Goal: Information Seeking & Learning: Learn about a topic

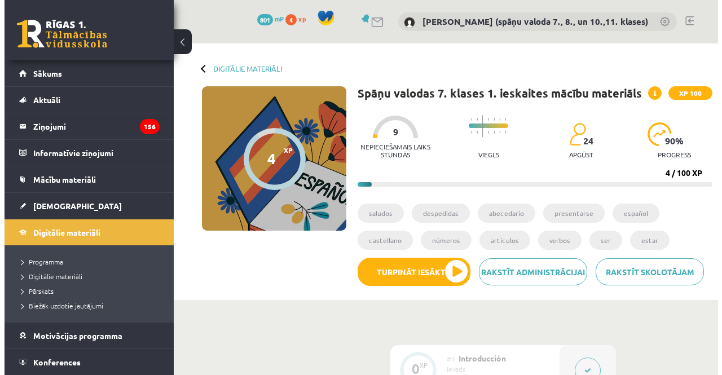
scroll to position [903, 0]
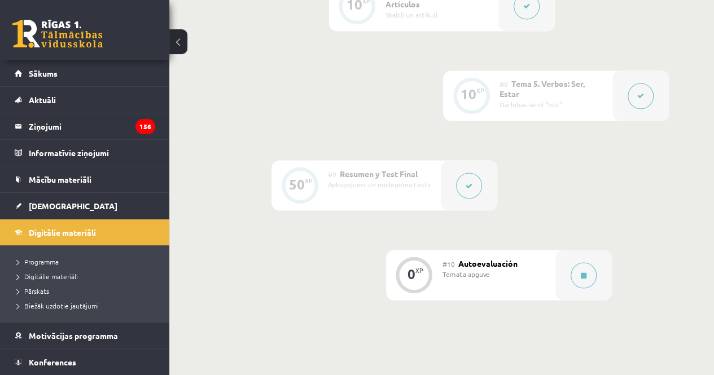
click at [581, 278] on icon at bounding box center [583, 275] width 6 height 7
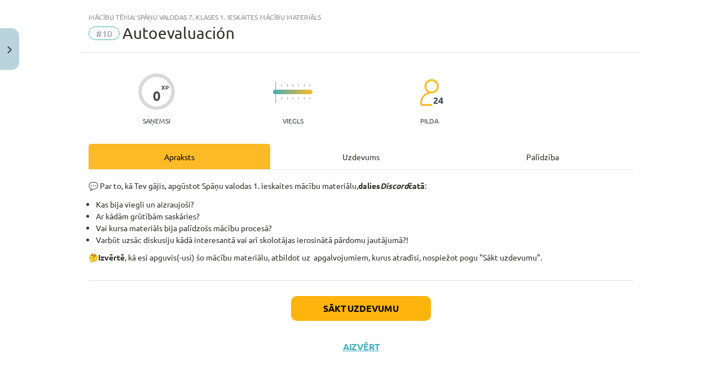
scroll to position [41, 0]
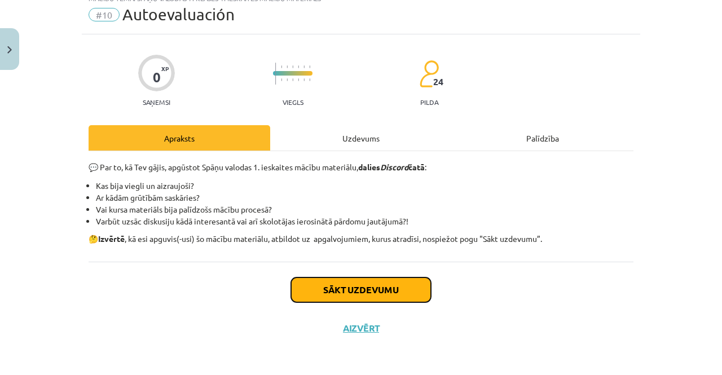
click at [352, 292] on button "Sākt uzdevumu" at bounding box center [361, 290] width 140 height 25
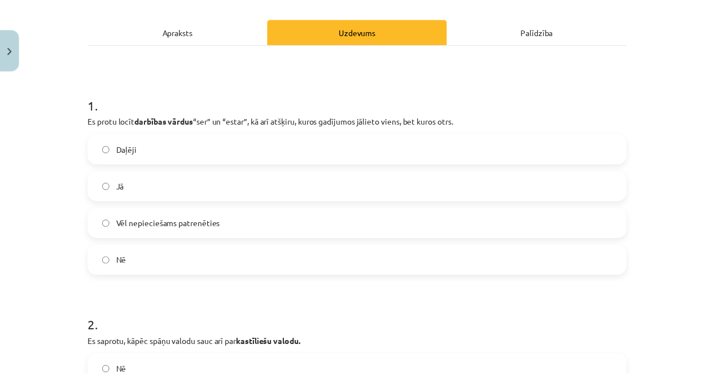
scroll to position [0, 0]
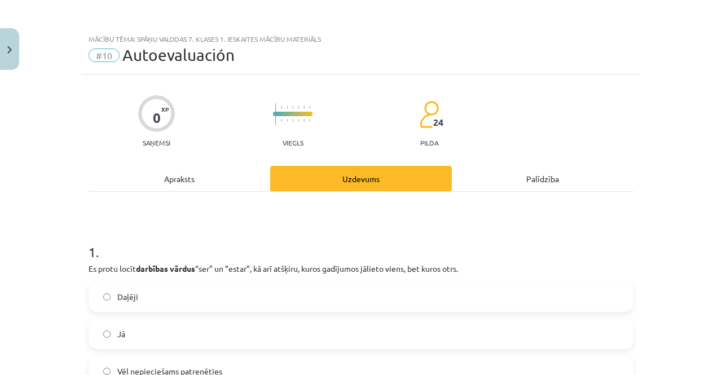
click at [23, 45] on div "Mācību tēma: Spāņu valodas 7. klases 1. ieskaites mācību materiāls #10 Autoeval…" at bounding box center [361, 187] width 722 height 375
click at [14, 45] on button "Close" at bounding box center [9, 49] width 19 height 42
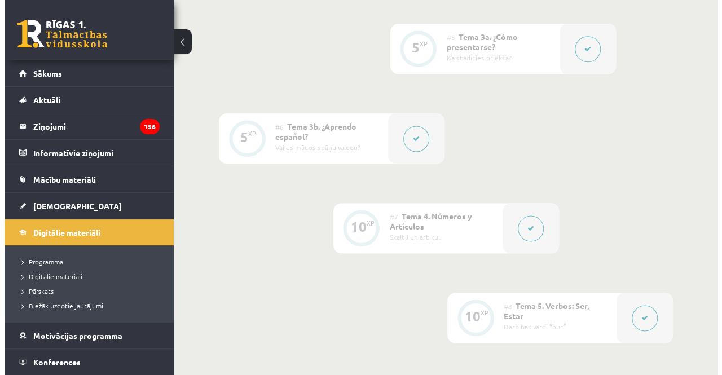
scroll to position [677, 0]
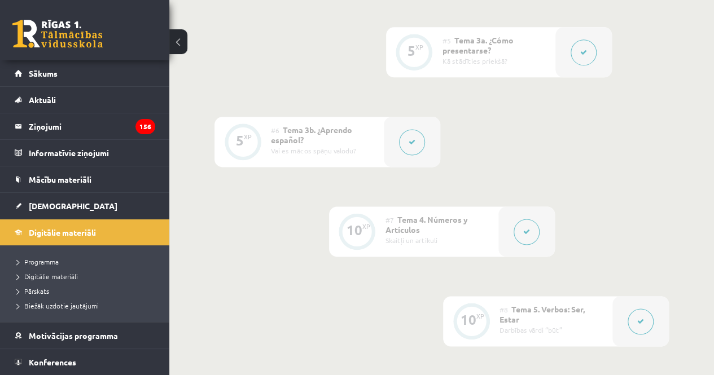
click at [582, 54] on icon at bounding box center [583, 52] width 7 height 7
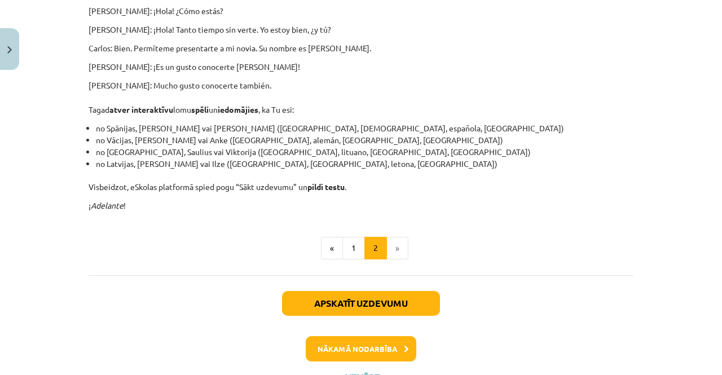
scroll to position [595, 0]
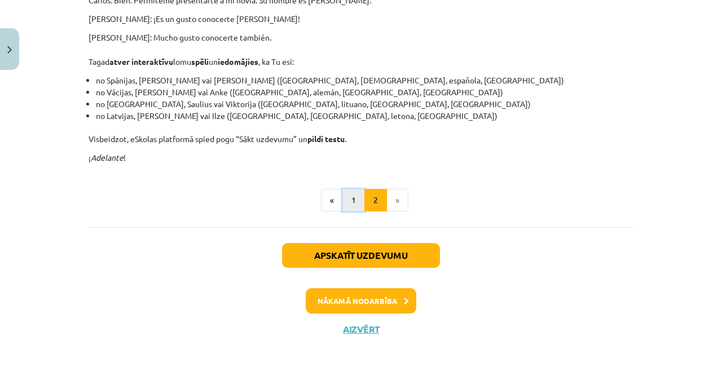
click at [344, 201] on button "1" at bounding box center [353, 200] width 23 height 23
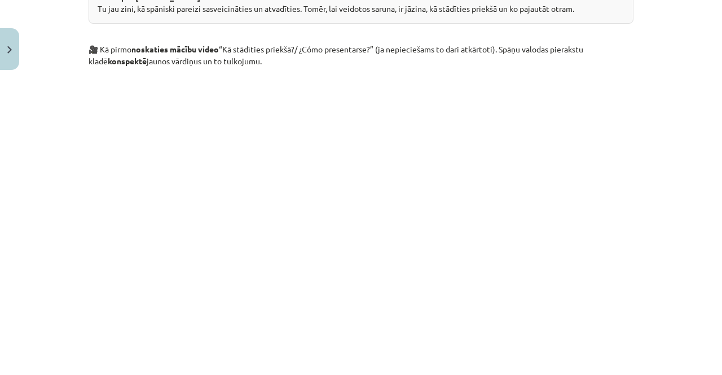
scroll to position [709, 0]
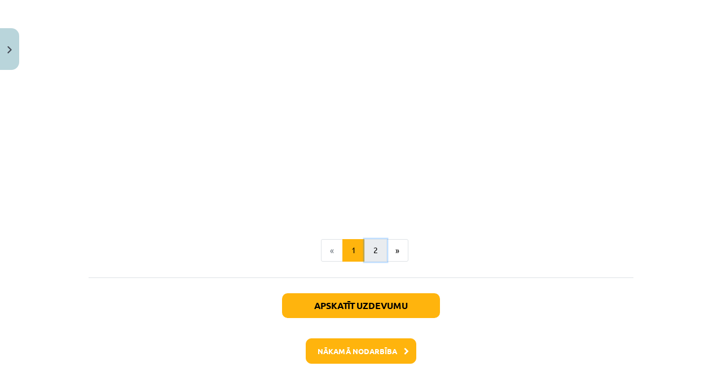
click at [373, 247] on button "2" at bounding box center [375, 250] width 23 height 23
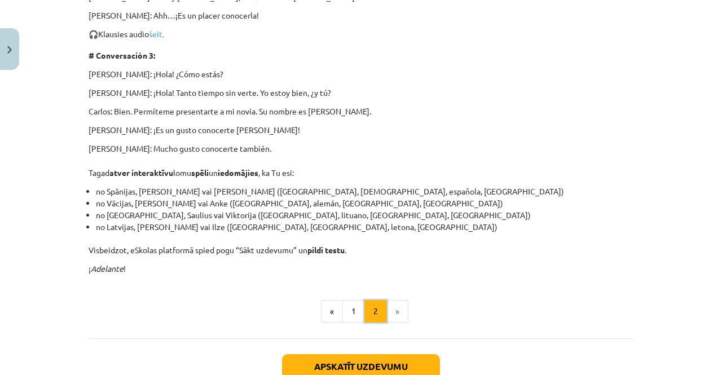
scroll to position [595, 0]
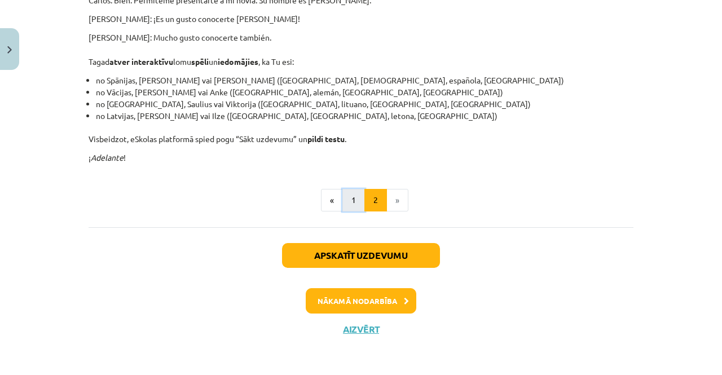
click at [356, 203] on button "1" at bounding box center [353, 200] width 23 height 23
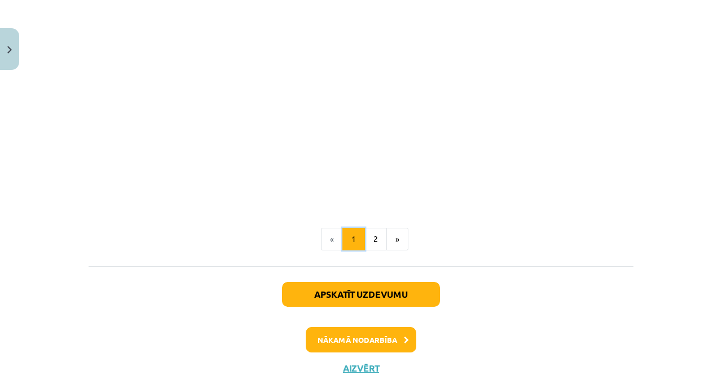
scroll to position [759, 0]
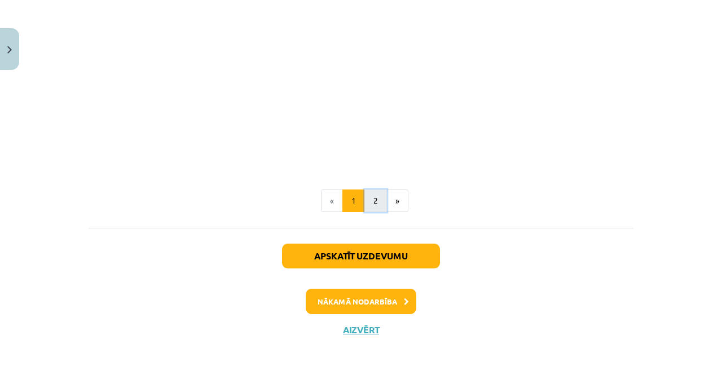
click at [371, 207] on button "2" at bounding box center [375, 201] width 23 height 23
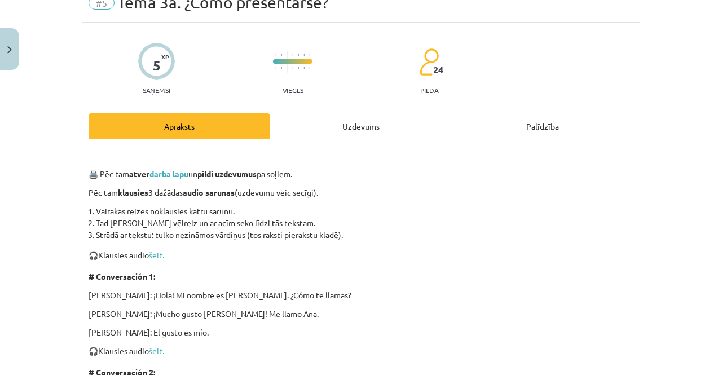
scroll to position [32, 0]
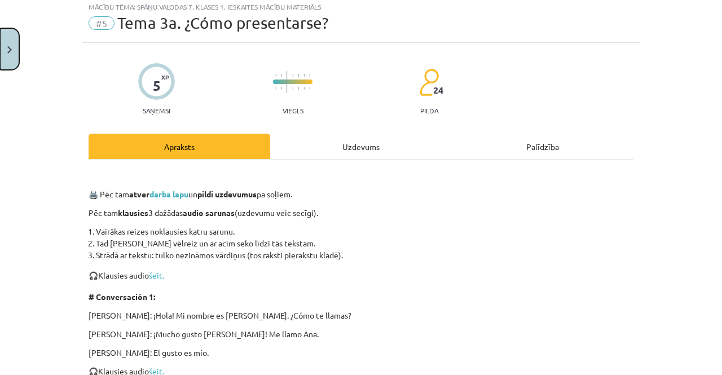
click at [8, 46] on img "Close" at bounding box center [9, 49] width 5 height 7
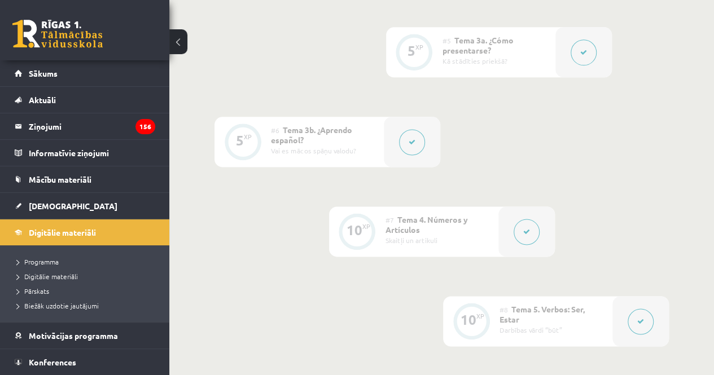
click at [525, 237] on button at bounding box center [526, 232] width 26 height 26
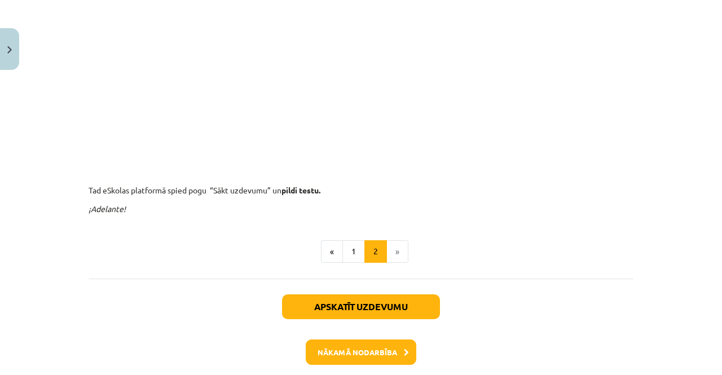
scroll to position [426, 0]
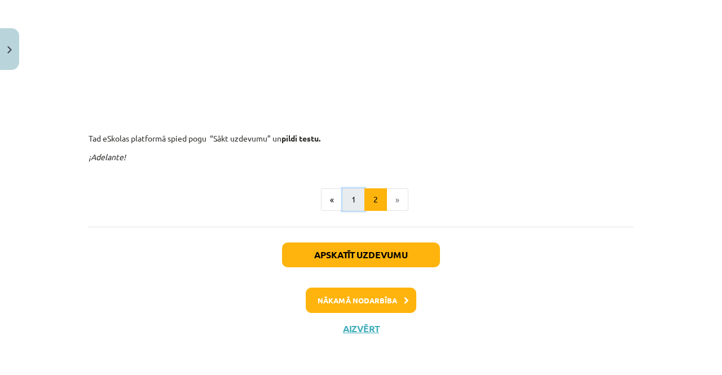
click at [351, 205] on button "1" at bounding box center [353, 199] width 23 height 23
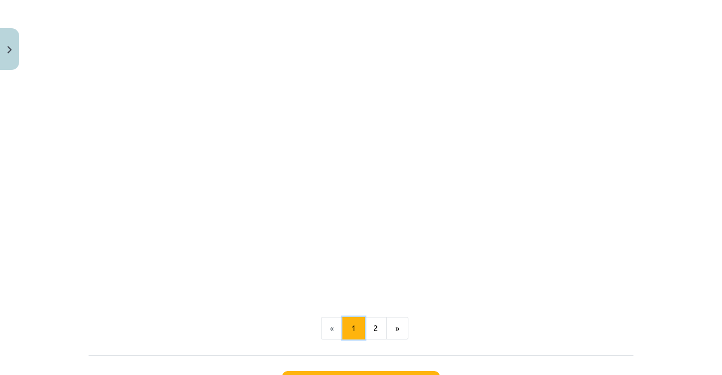
scroll to position [709, 0]
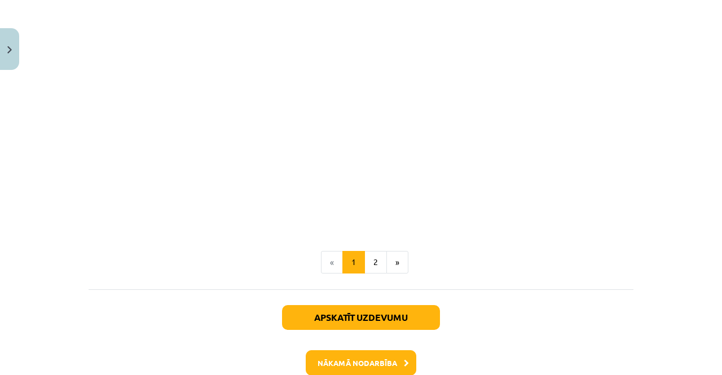
click at [324, 262] on li "«" at bounding box center [332, 262] width 22 height 23
click at [328, 265] on li "«" at bounding box center [332, 262] width 22 height 23
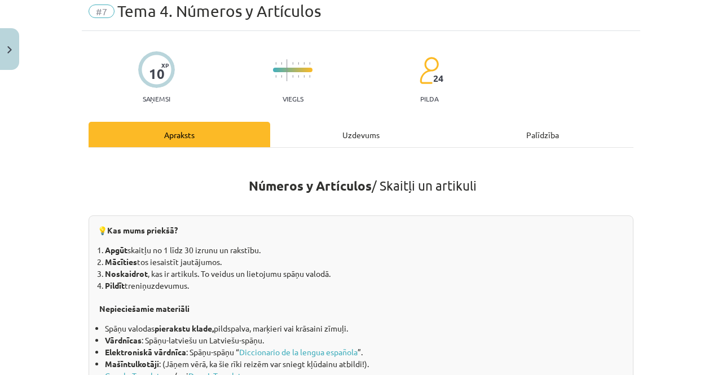
scroll to position [37, 0]
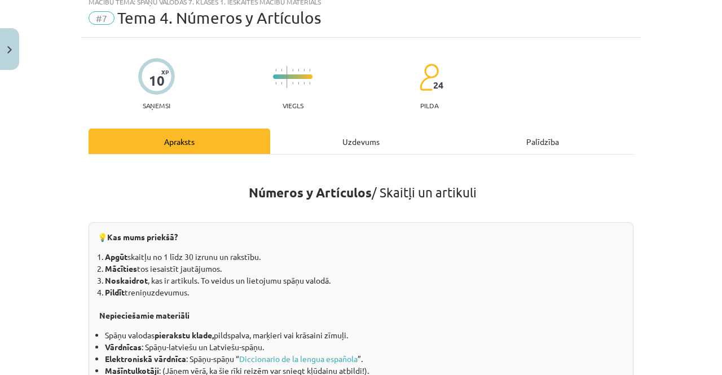
click at [361, 143] on div "Uzdevums" at bounding box center [361, 141] width 182 height 25
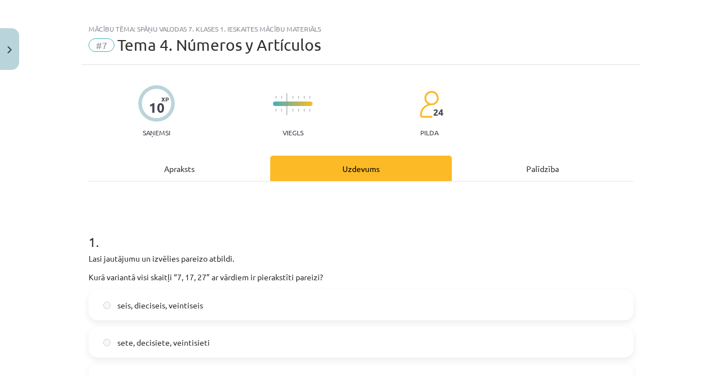
scroll to position [0, 0]
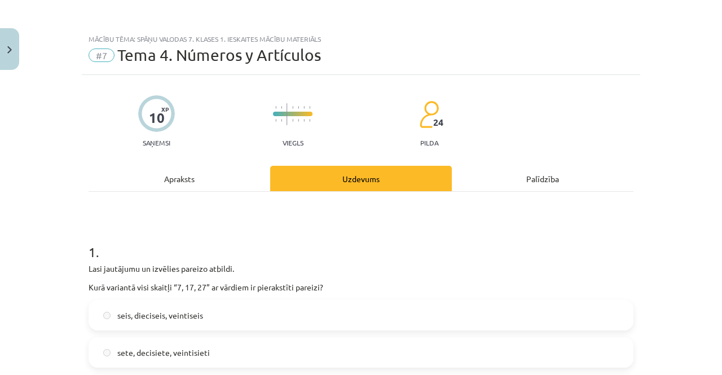
click at [171, 175] on div "Apraksts" at bounding box center [180, 178] width 182 height 25
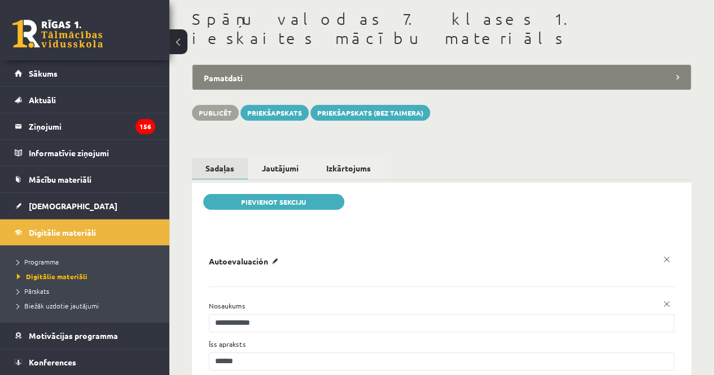
scroll to position [16, 0]
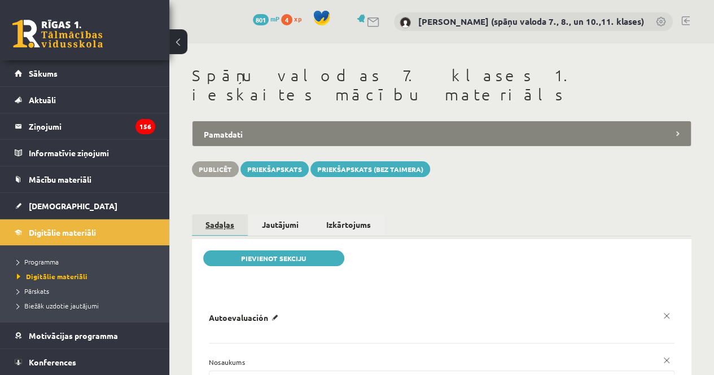
click at [211, 214] on link "Sadaļas" at bounding box center [220, 225] width 56 height 22
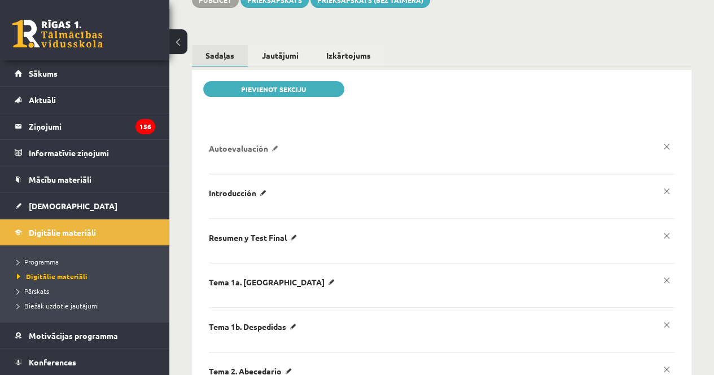
click at [243, 143] on p "Autoevaluación" at bounding box center [245, 148] width 73 height 10
